Goal: Task Accomplishment & Management: Use online tool/utility

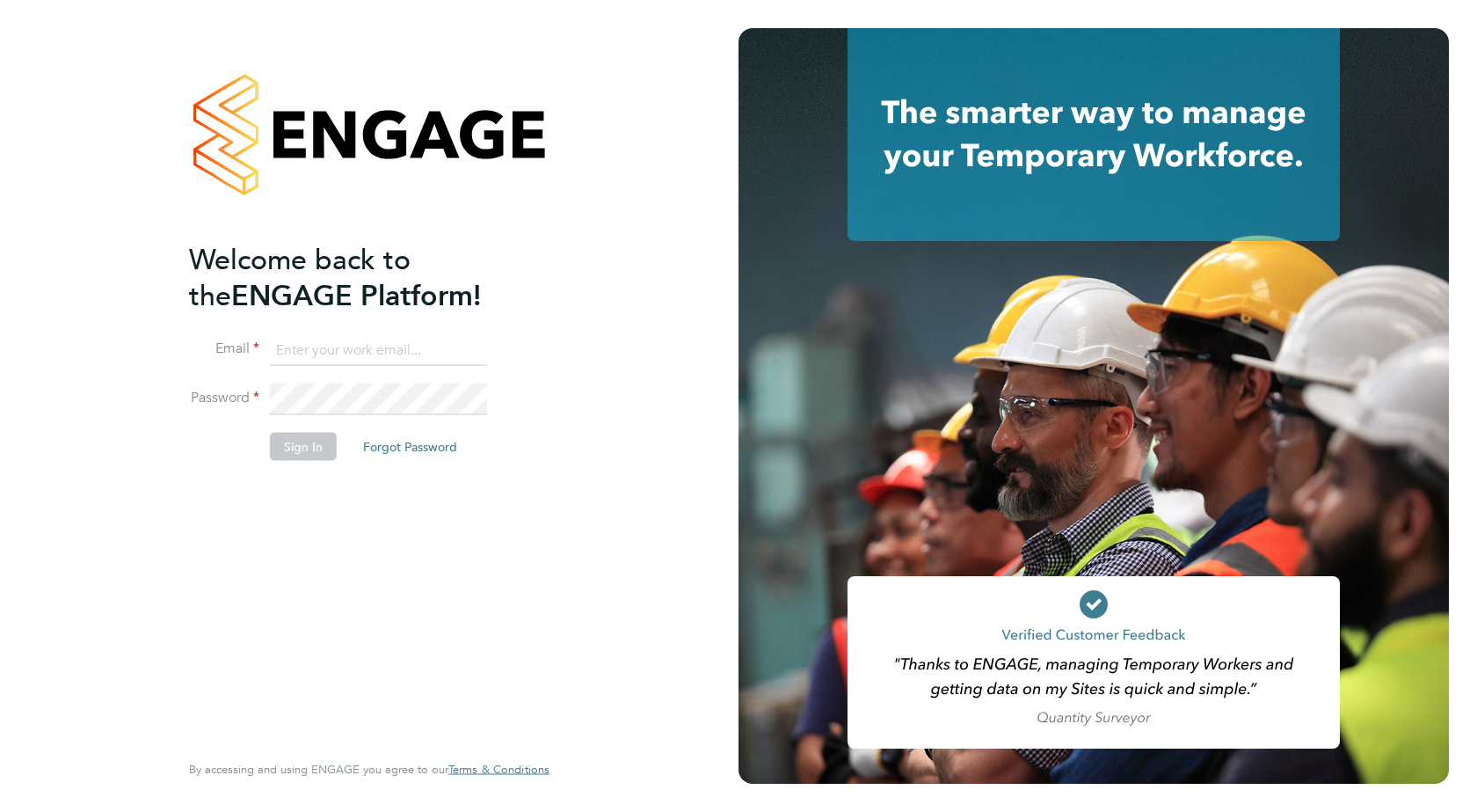
type input "accounts@buildrec.com"
click at [291, 564] on div "Welcome back to the ENGAGE Platform! Email accounts@buildrec.com Password Sign …" at bounding box center [360, 494] width 343 height 505
click at [310, 436] on button "Sign In" at bounding box center [304, 446] width 67 height 28
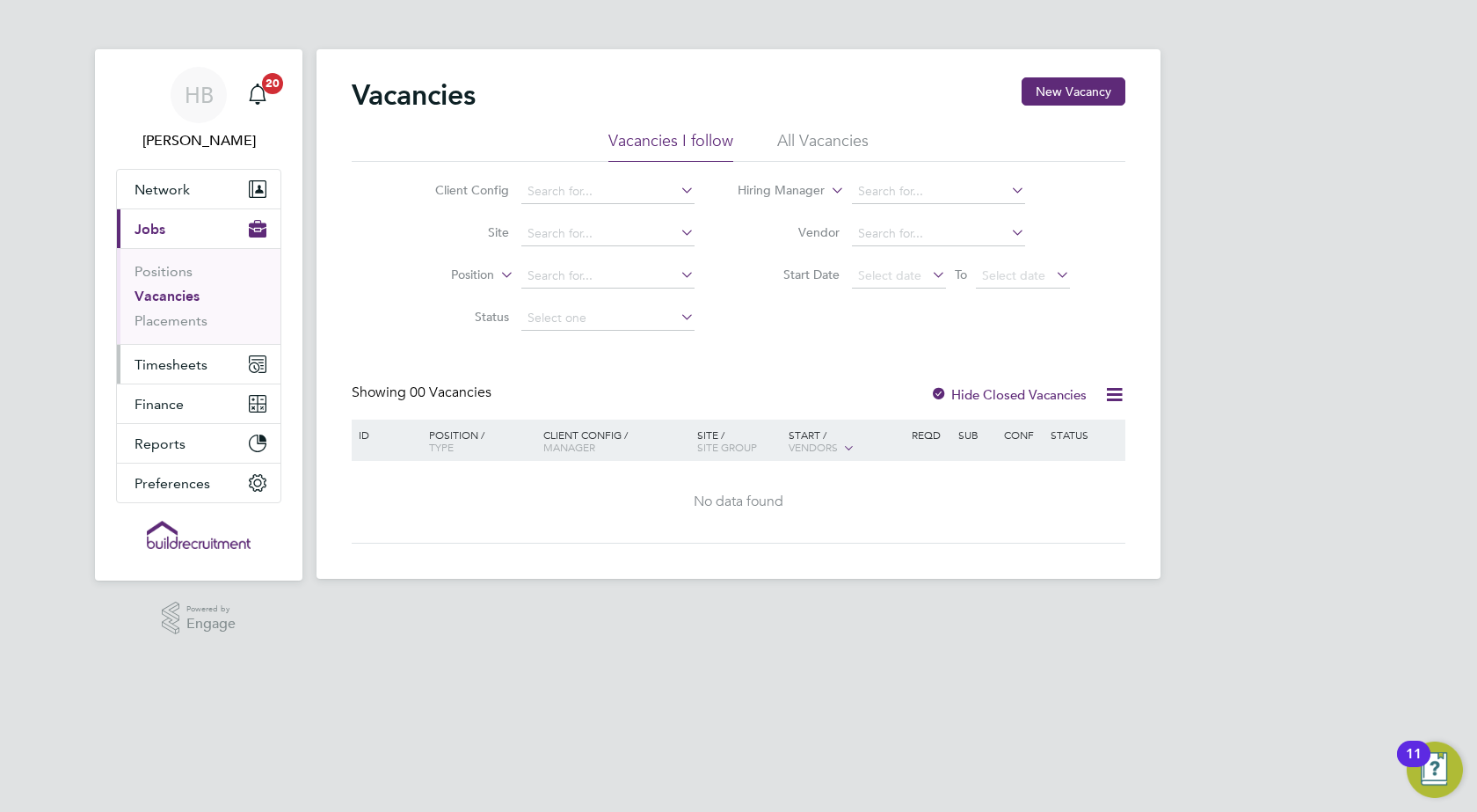
click at [158, 369] on span "Timesheets" at bounding box center [170, 364] width 73 height 17
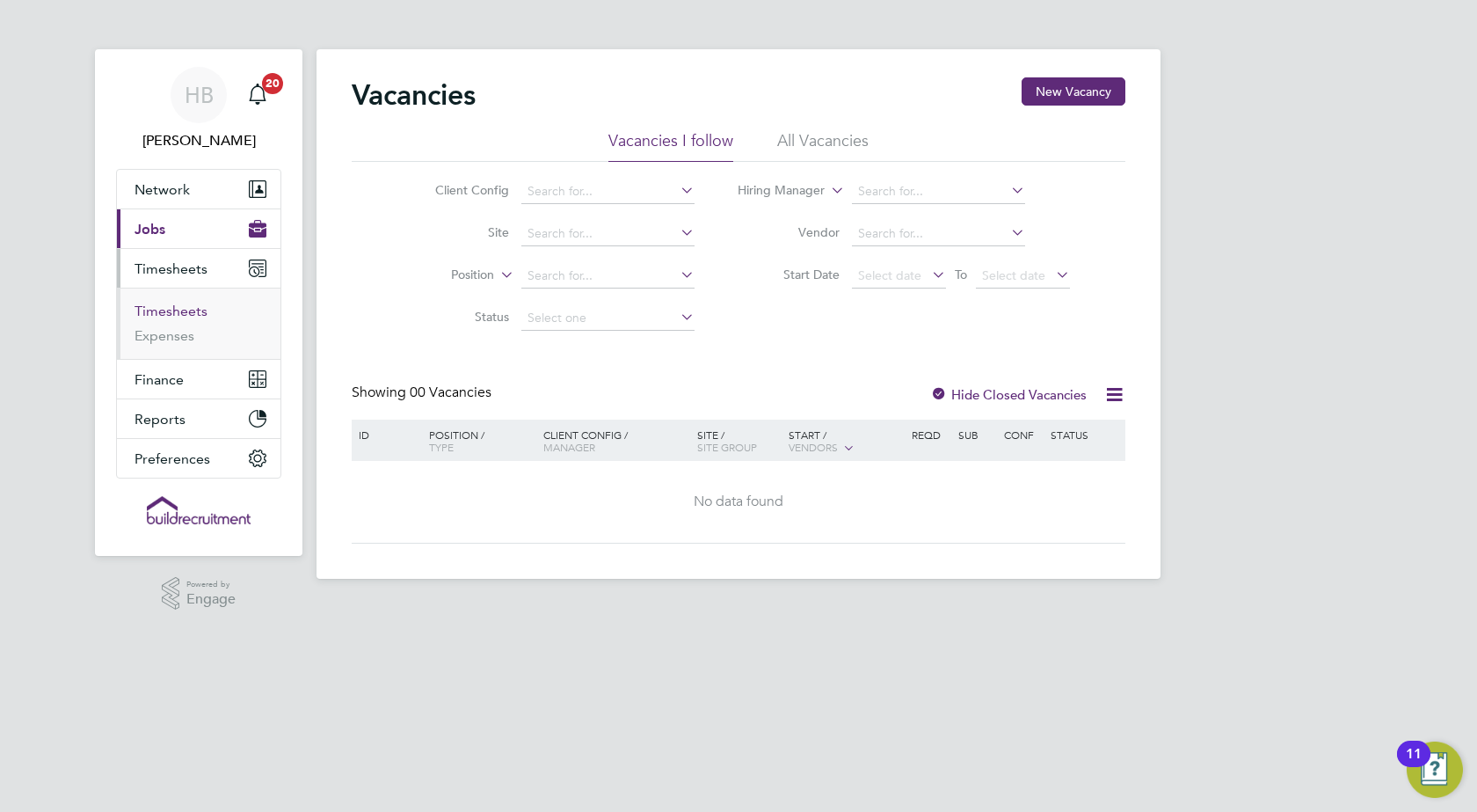
click at [186, 312] on link "Timesheets" at bounding box center [170, 310] width 73 height 17
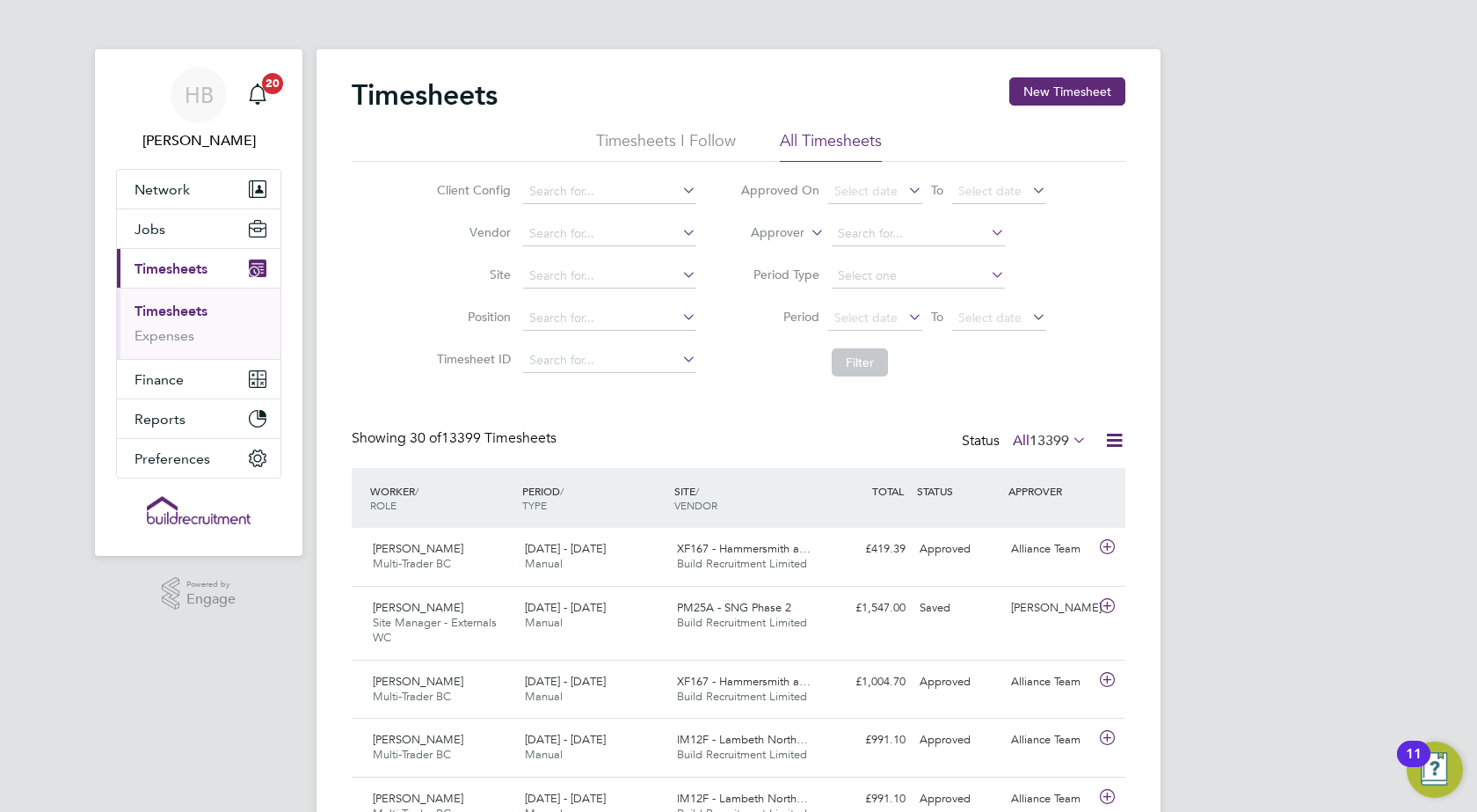
click at [1116, 436] on icon at bounding box center [1115, 440] width 22 height 22
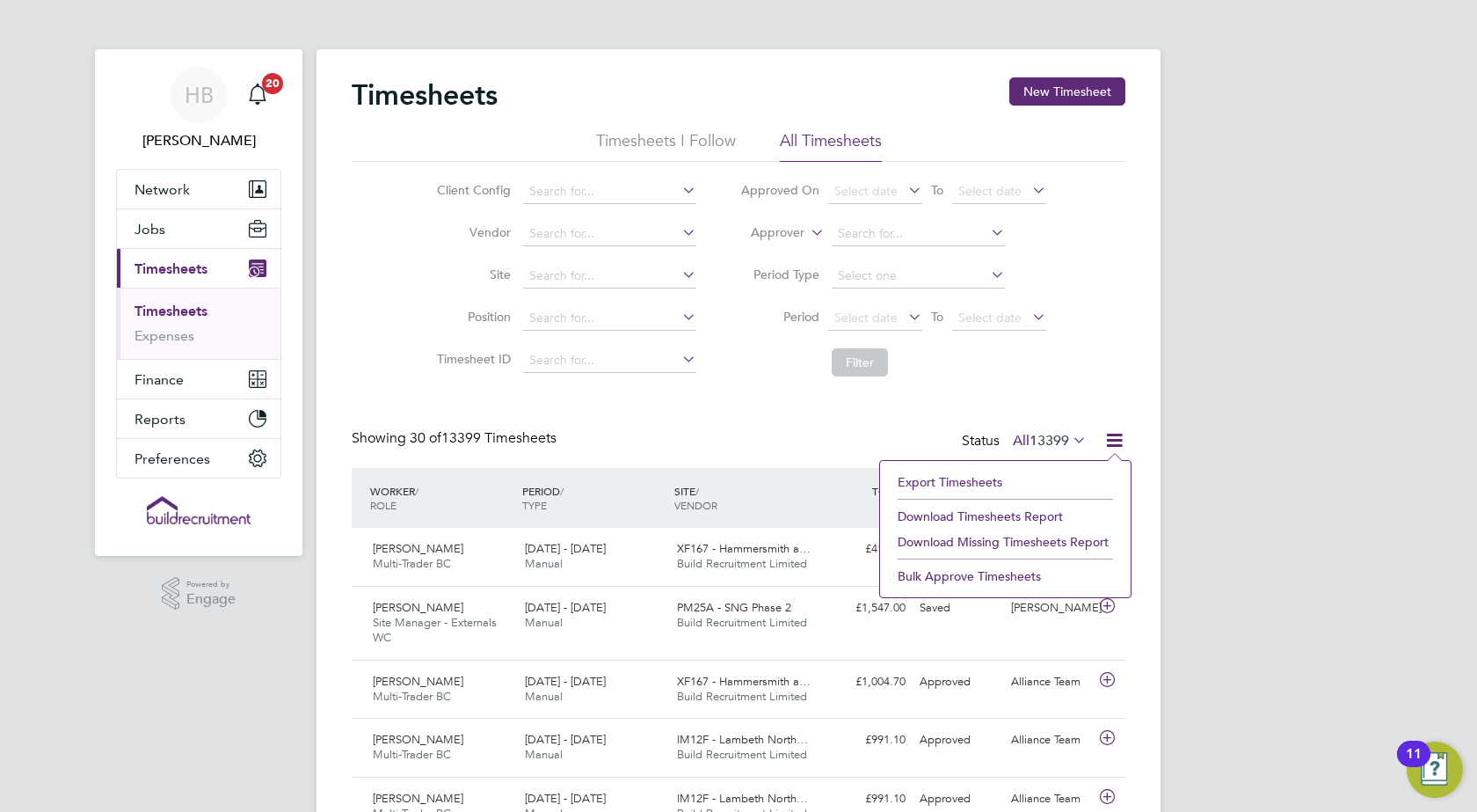
click at [935, 475] on li "Export Timesheets" at bounding box center [1006, 481] width 233 height 24
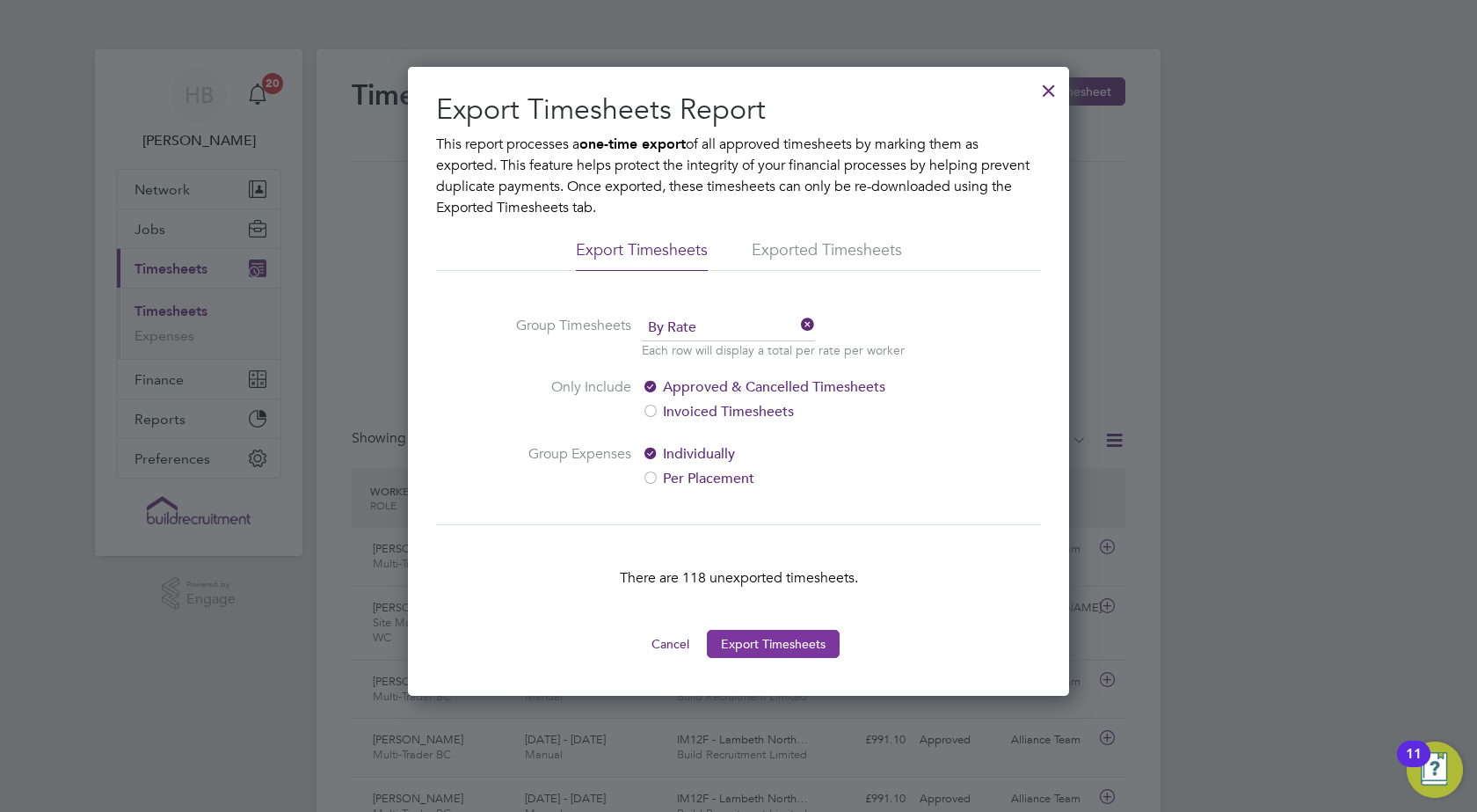
click at [757, 647] on button "Export Timesheets" at bounding box center [774, 644] width 133 height 28
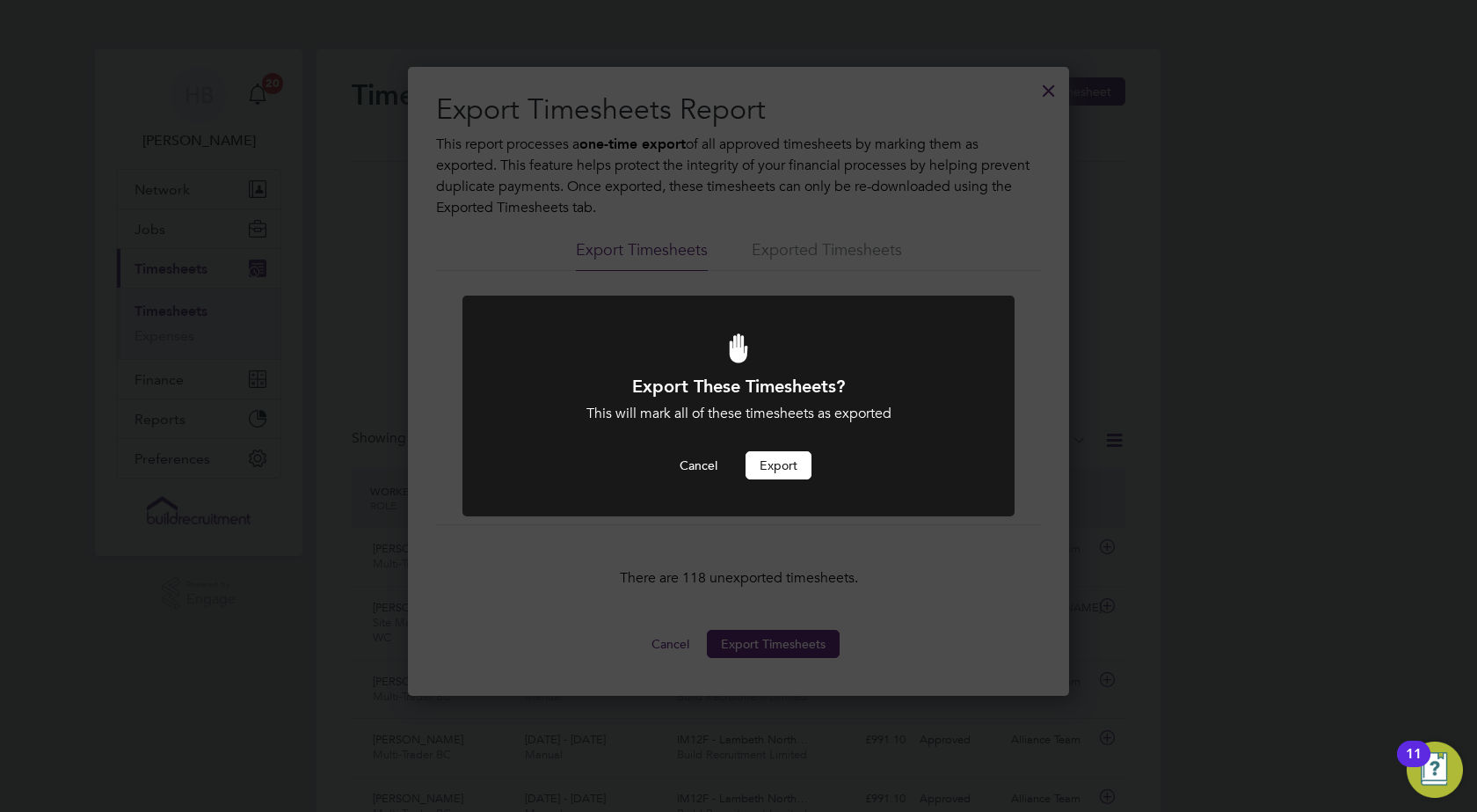
click at [768, 468] on button "Export" at bounding box center [778, 465] width 66 height 28
